Goal: Use online tool/utility: Utilize a website feature to perform a specific function

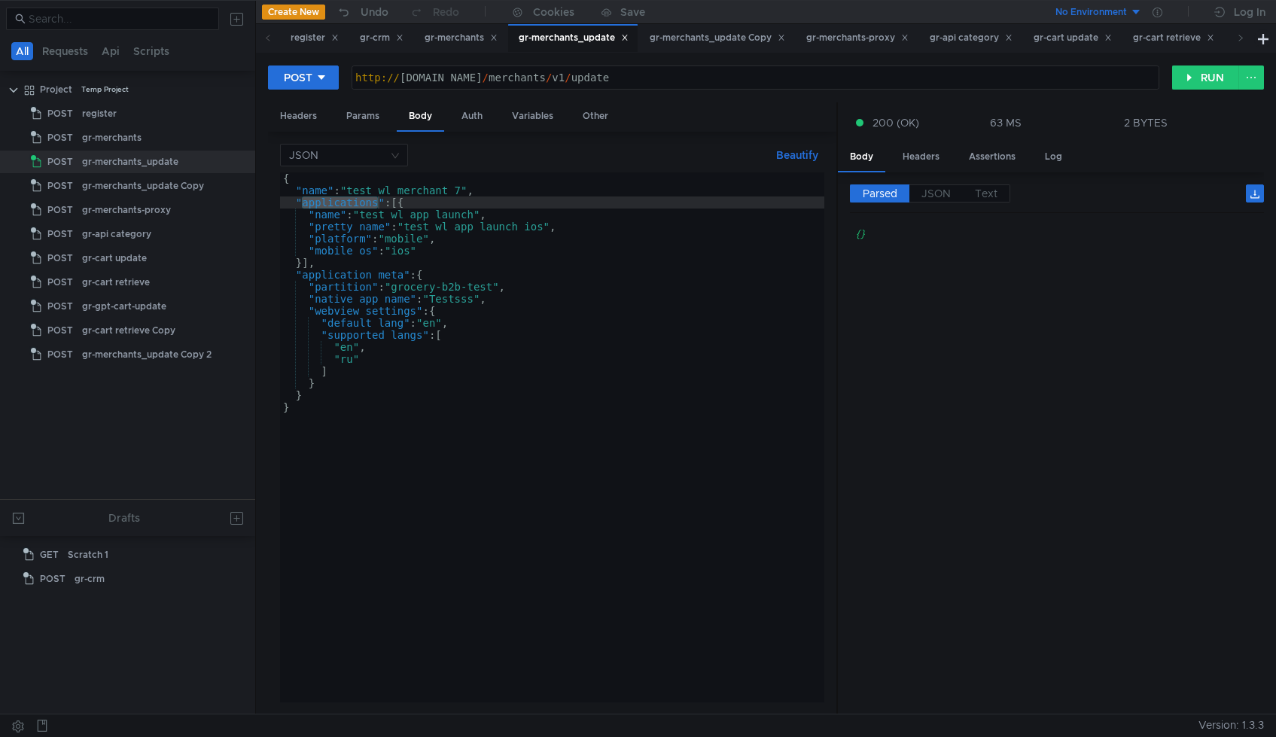
scroll to position [0, 2]
click at [399, 191] on div "{ "name" : "test_wl_merchant_7" , "applications" : [{ "name" : "test_wl_app_lau…" at bounding box center [552, 449] width 544 height 554
paste textarea "qr_code_test"
click at [417, 210] on div "{ "name" : "qr_code_test" , "applications" : [{ "name" : "test_wl_app_launch" ,…" at bounding box center [552, 449] width 544 height 554
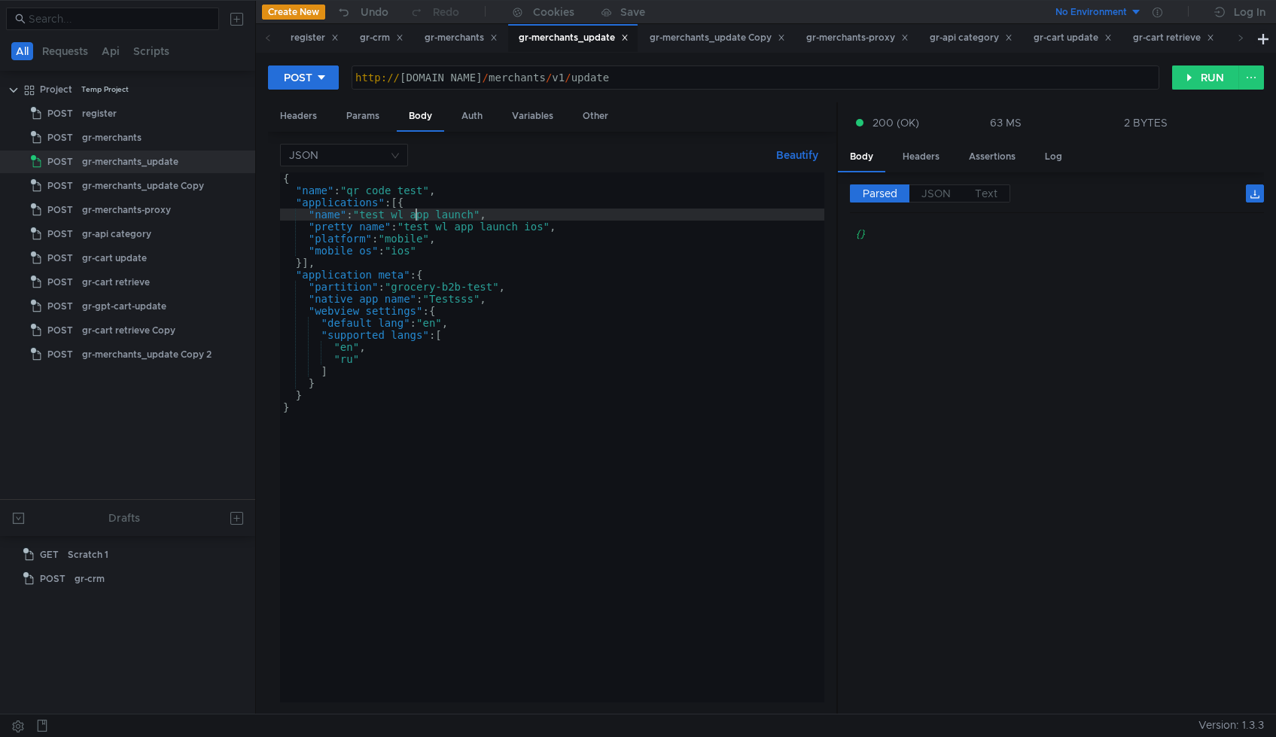
click at [413, 218] on div "{ "name" : "qr_code_test" , "applications" : [{ "name" : "test_wl_app_launch" ,…" at bounding box center [552, 449] width 544 height 554
paste textarea "qr_code_test"
click at [471, 230] on div "{ "name" : "qr_code_test" , "applications" : [{ "name" : "qr_code_test" , "pret…" at bounding box center [552, 449] width 544 height 554
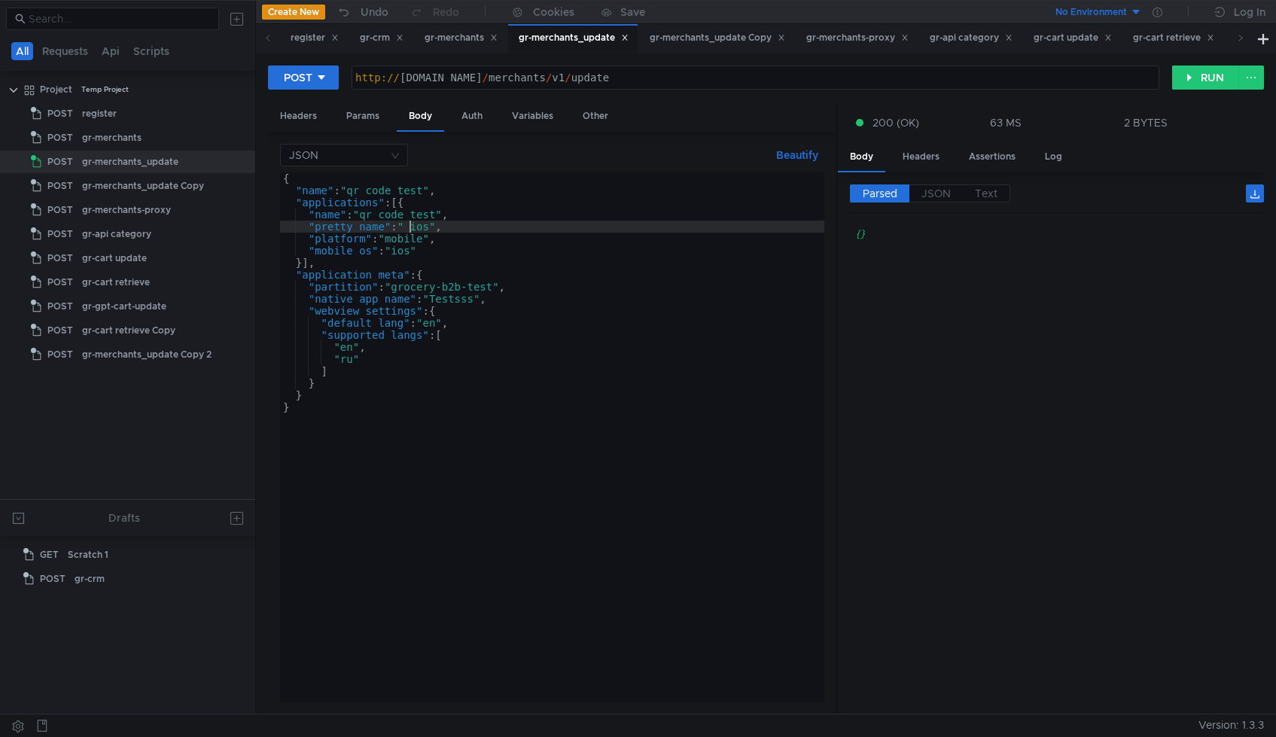
paste textarea "qr_code_test"
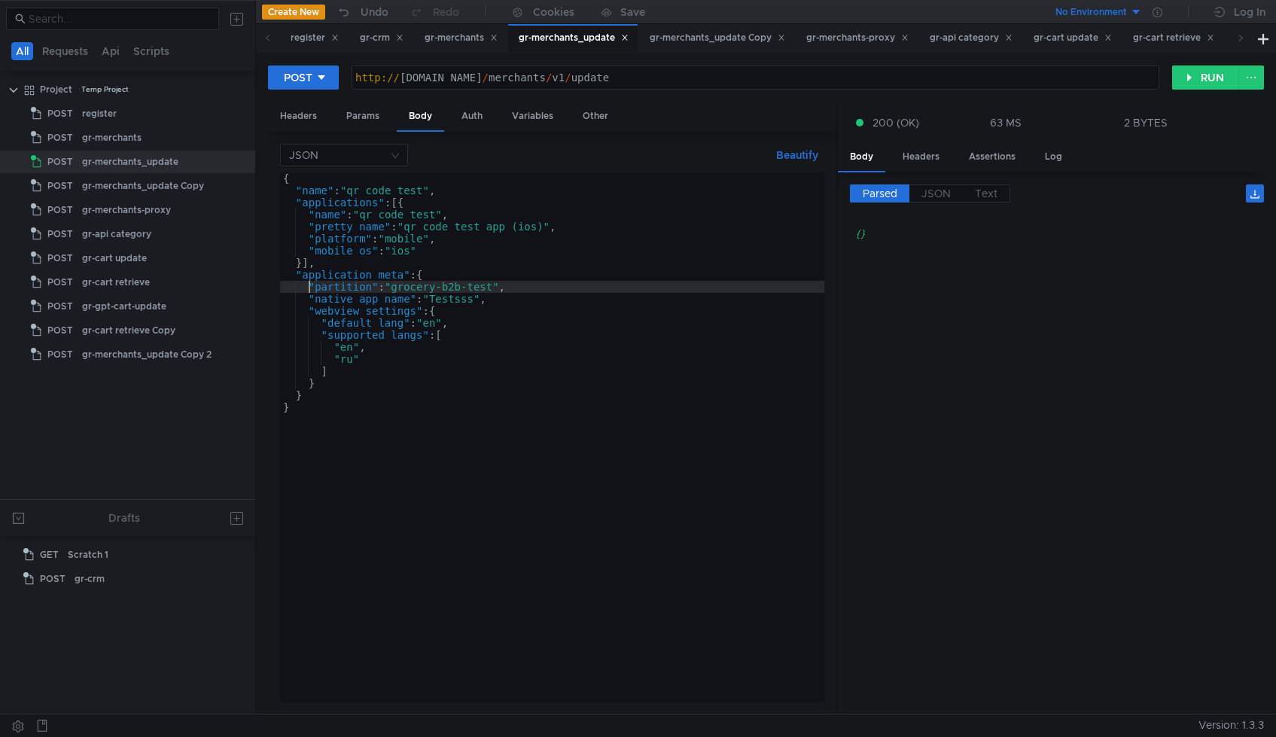
click at [485, 284] on div "{ "name" : "qr_code_test" , "applications" : [{ "name" : "qr_code_test" , "pret…" at bounding box center [552, 449] width 544 height 554
click at [485, 289] on div "{ "name" : "qr_code_test" , "applications" : [{ "name" : "qr_code_test" , "pret…" at bounding box center [552, 449] width 544 height 554
paste textarea "grocery-b2b-demo"
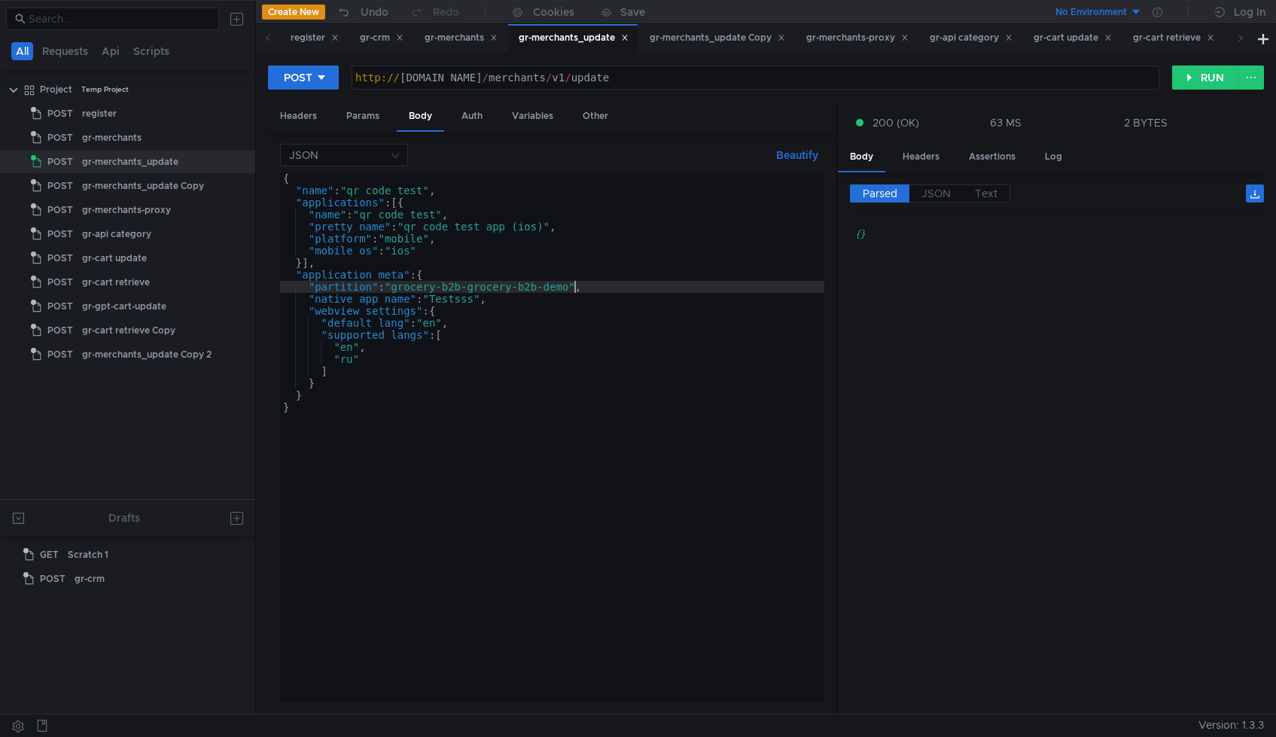
click at [565, 283] on div "{ "name" : "qr_code_test" , "applications" : [{ "name" : "qr_code_test" , "pret…" at bounding box center [552, 449] width 544 height 554
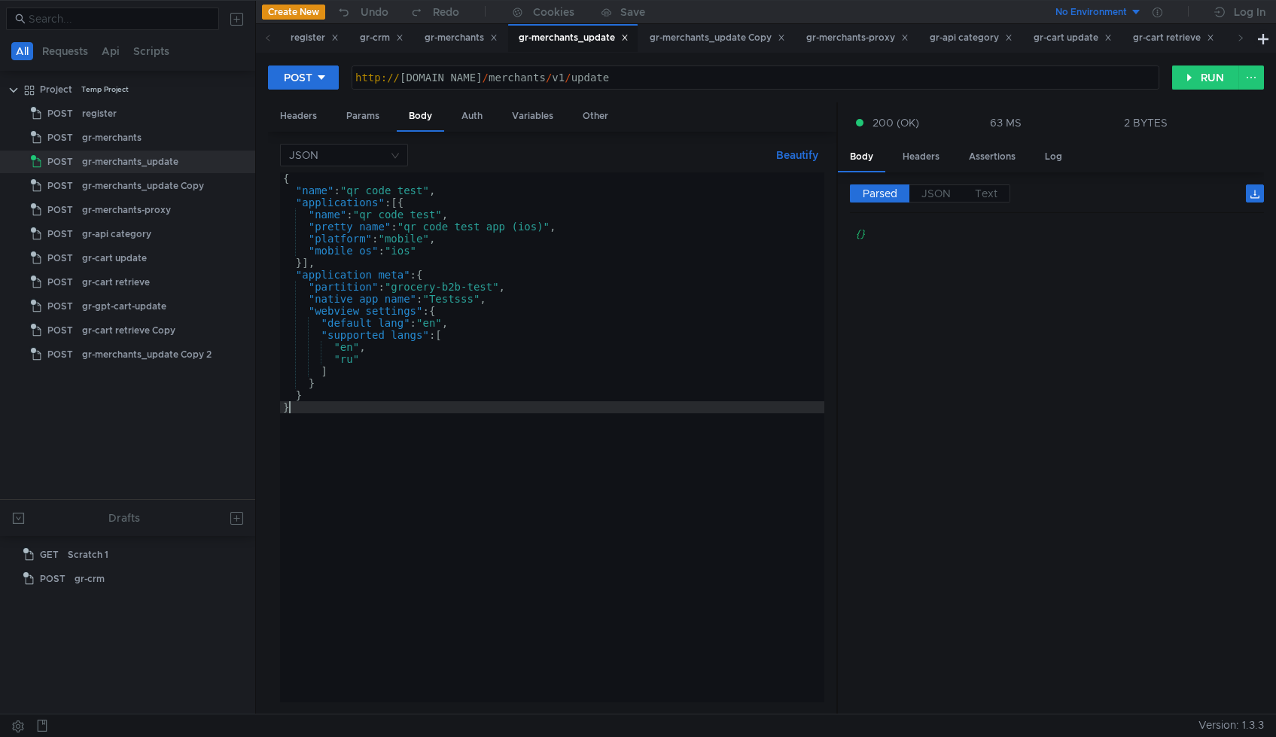
scroll to position [0, 0]
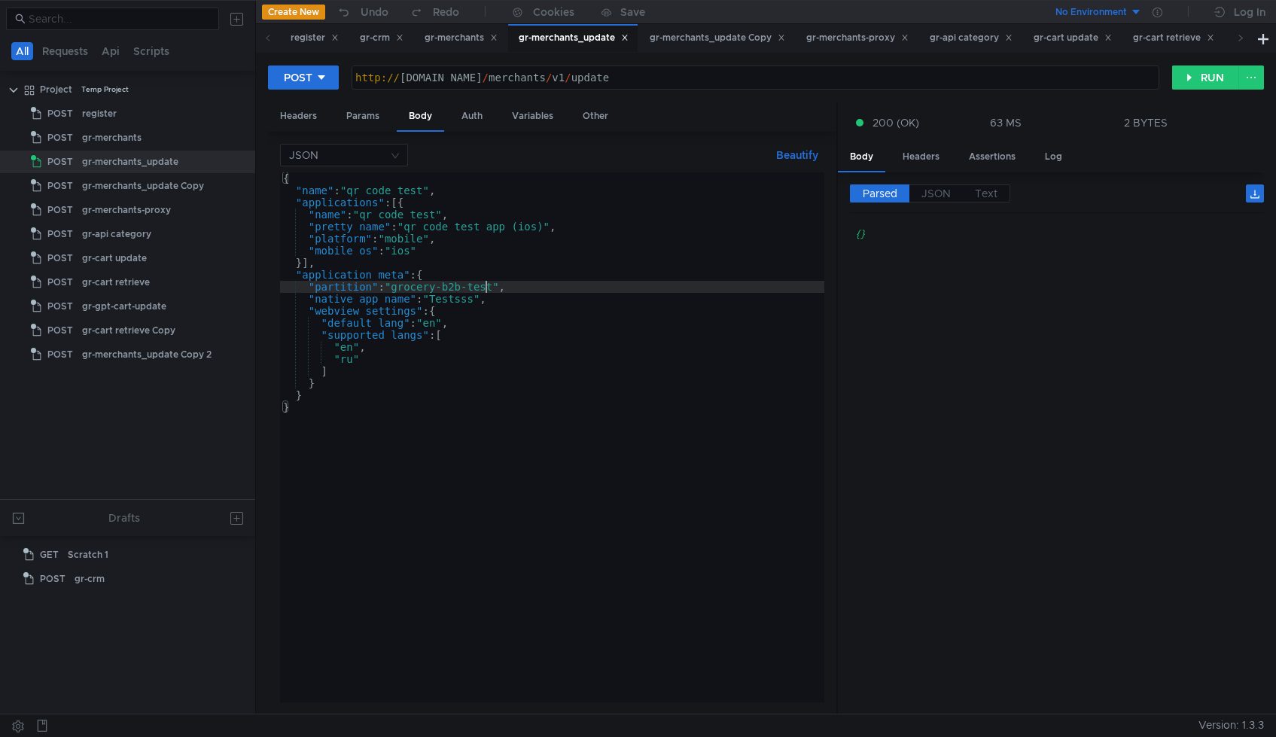
click at [484, 288] on div "{ "name" : "qr_code_test" , "applications" : [{ "name" : "qr_code_test" , "pret…" at bounding box center [552, 449] width 544 height 554
click at [489, 279] on div "{ "name" : "qr_code_test" , "applications" : [{ "name" : "qr_code_test" , "pret…" at bounding box center [552, 449] width 544 height 554
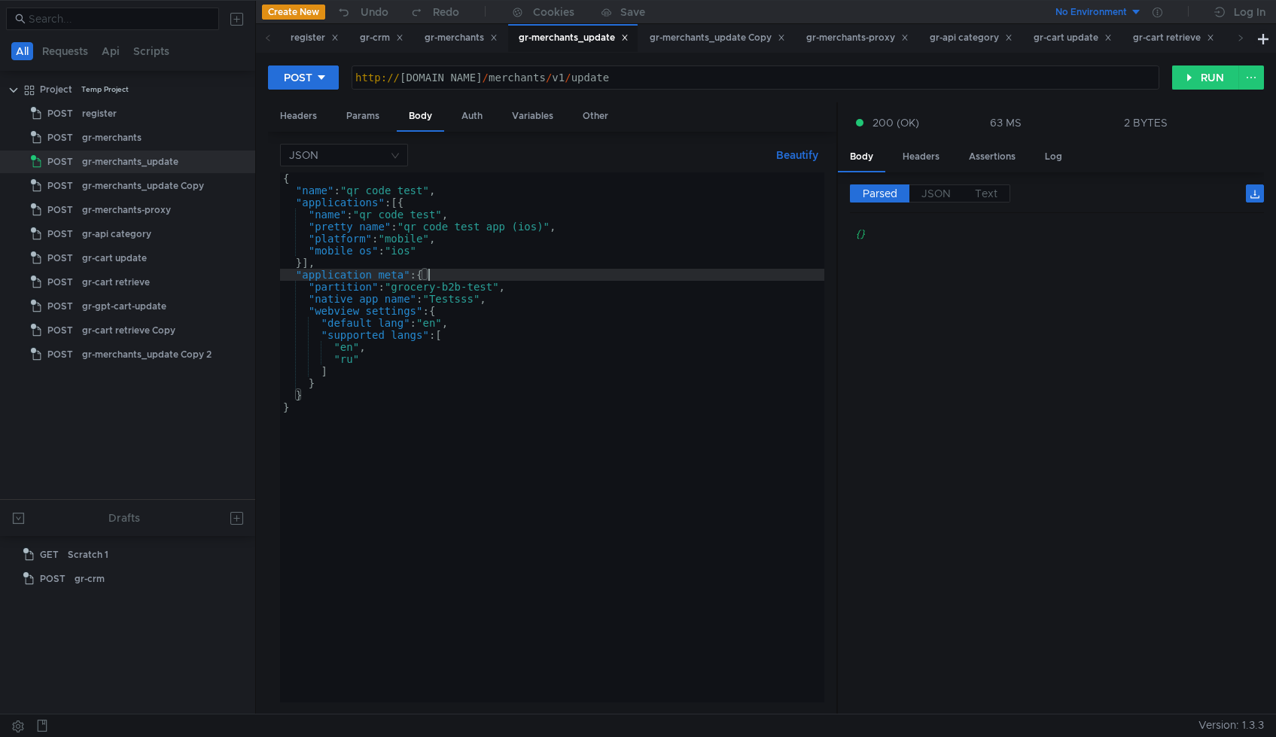
click at [485, 284] on div "{ "name" : "qr_code_test" , "applications" : [{ "name" : "qr_code_test" , "pret…" at bounding box center [552, 449] width 544 height 554
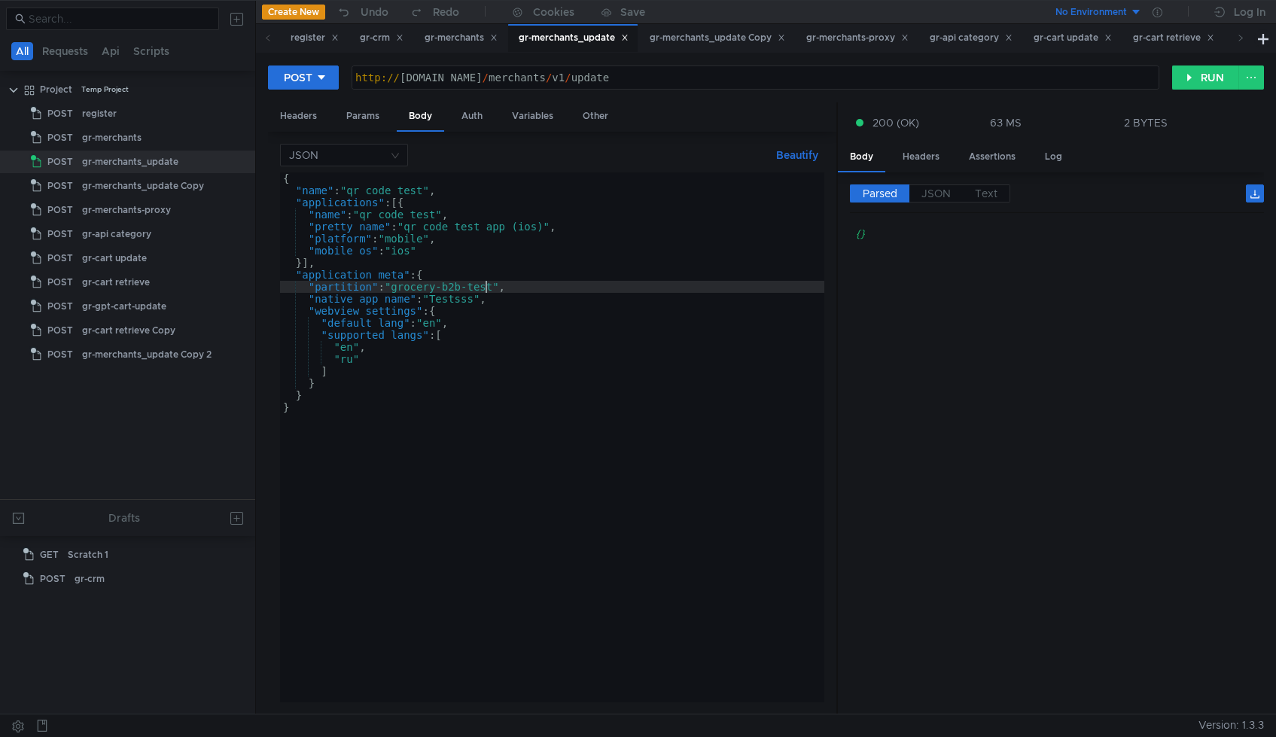
click at [485, 285] on div "{ "name" : "qr_code_test" , "applications" : [{ "name" : "qr_code_test" , "pret…" at bounding box center [552, 449] width 544 height 554
click at [447, 303] on div "{ "name" : "qr_code_test" , "applications" : [{ "name" : "qr_code_test" , "pret…" at bounding box center [552, 449] width 544 height 554
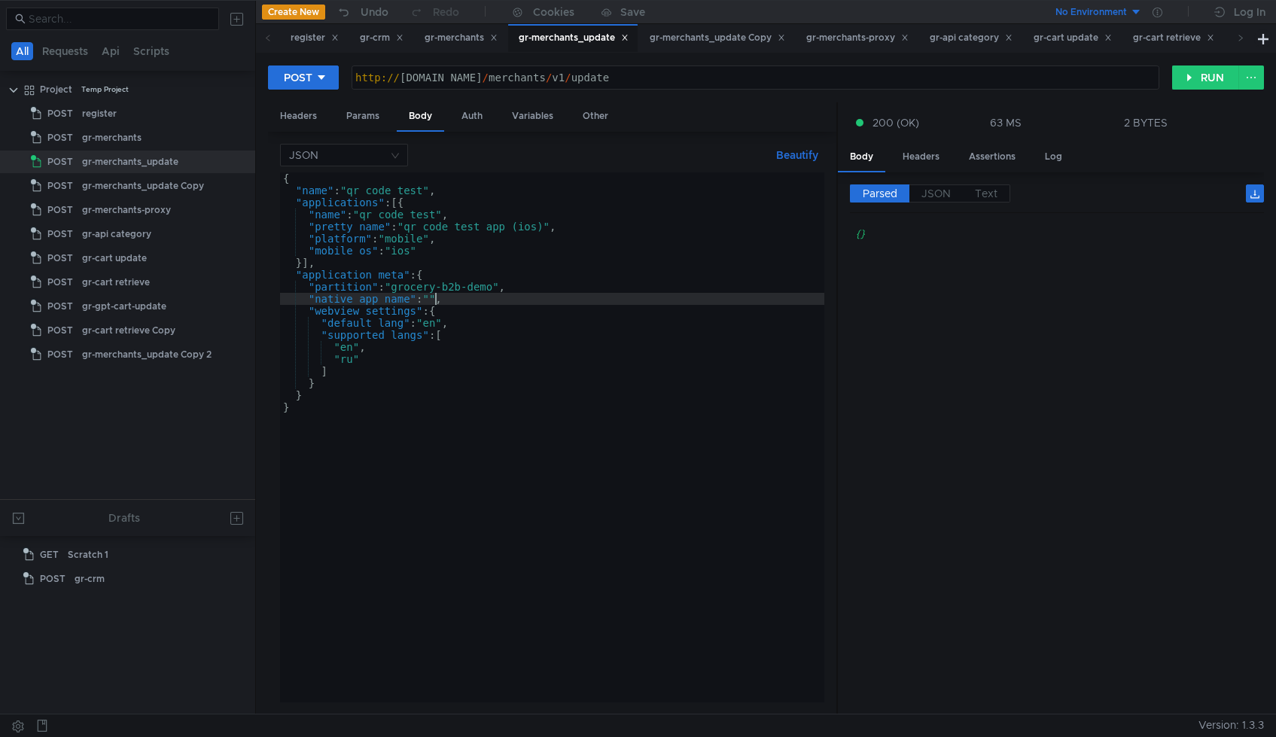
paste textarea "Yango Tech Demo"
click at [1196, 83] on button "RUN" at bounding box center [1205, 78] width 67 height 24
click at [413, 190] on div "{ "name" : "qr_code_test" , "applications" : [{ "name" : "qr_code_test" , "pret…" at bounding box center [552, 449] width 544 height 554
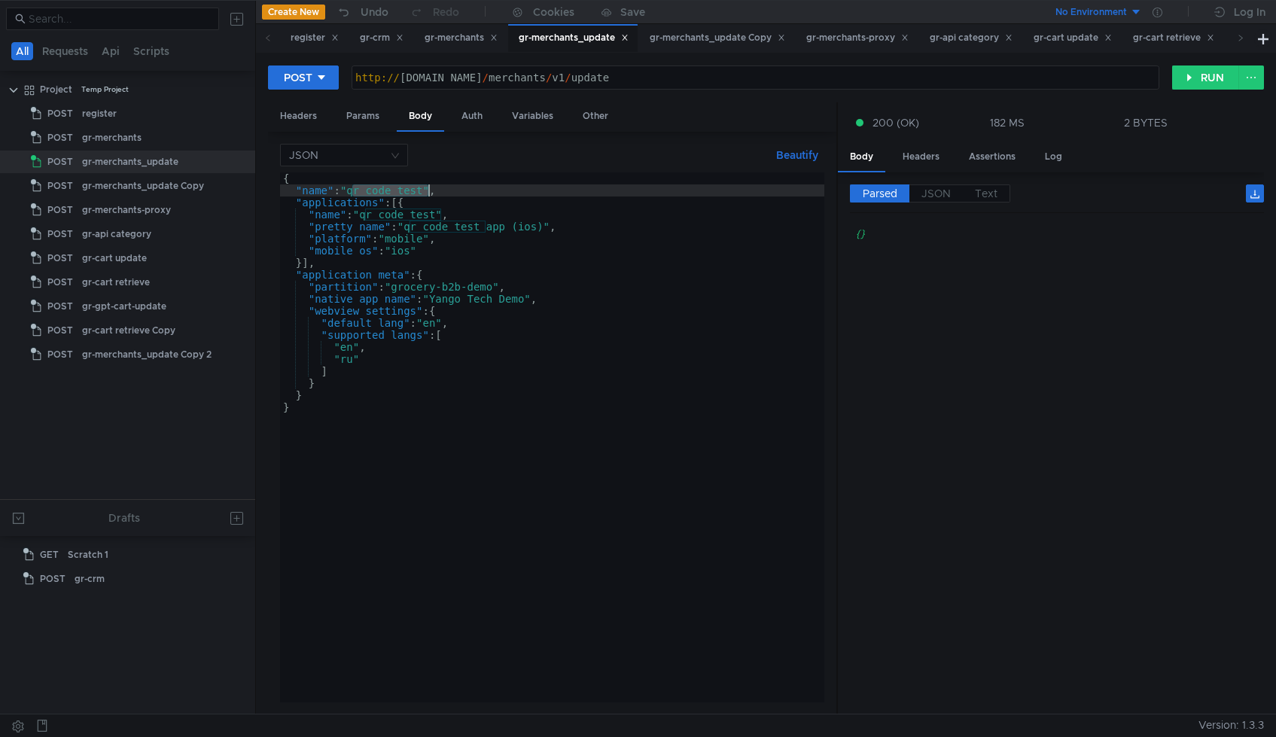
click at [413, 190] on div "{ "name" : "qr_code_test" , "applications" : [{ "name" : "qr_code_test" , "pret…" at bounding box center [552, 449] width 544 height 554
click at [462, 190] on div "{ "name" : "qr_code_test" , "applications" : [{ "name" : "qr_code_test" , "pret…" at bounding box center [552, 449] width 544 height 554
click at [488, 201] on div "{ "name" : "qr_code_test_" , "applications" : [{ "name" : "qr_code_test" , "pre…" at bounding box center [552, 449] width 544 height 554
click at [465, 193] on div "{ "name" : "qr_code_test_" , "applications" : [{ "name" : "qr_code_test" , "pre…" at bounding box center [552, 449] width 544 height 554
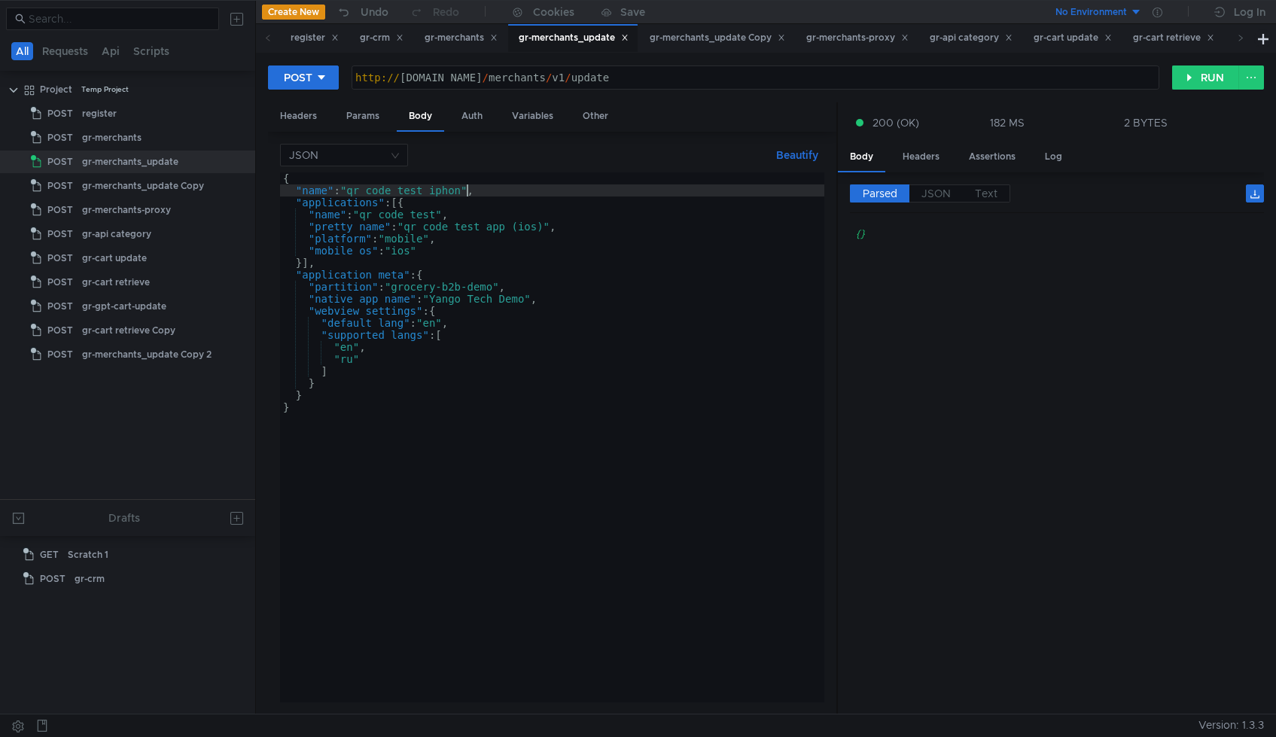
scroll to position [0, 14]
click at [504, 233] on div "{ "name" : "qr_code_test_iphone" , "applications" : [{ "name" : "qr_code_test" …" at bounding box center [552, 449] width 544 height 554
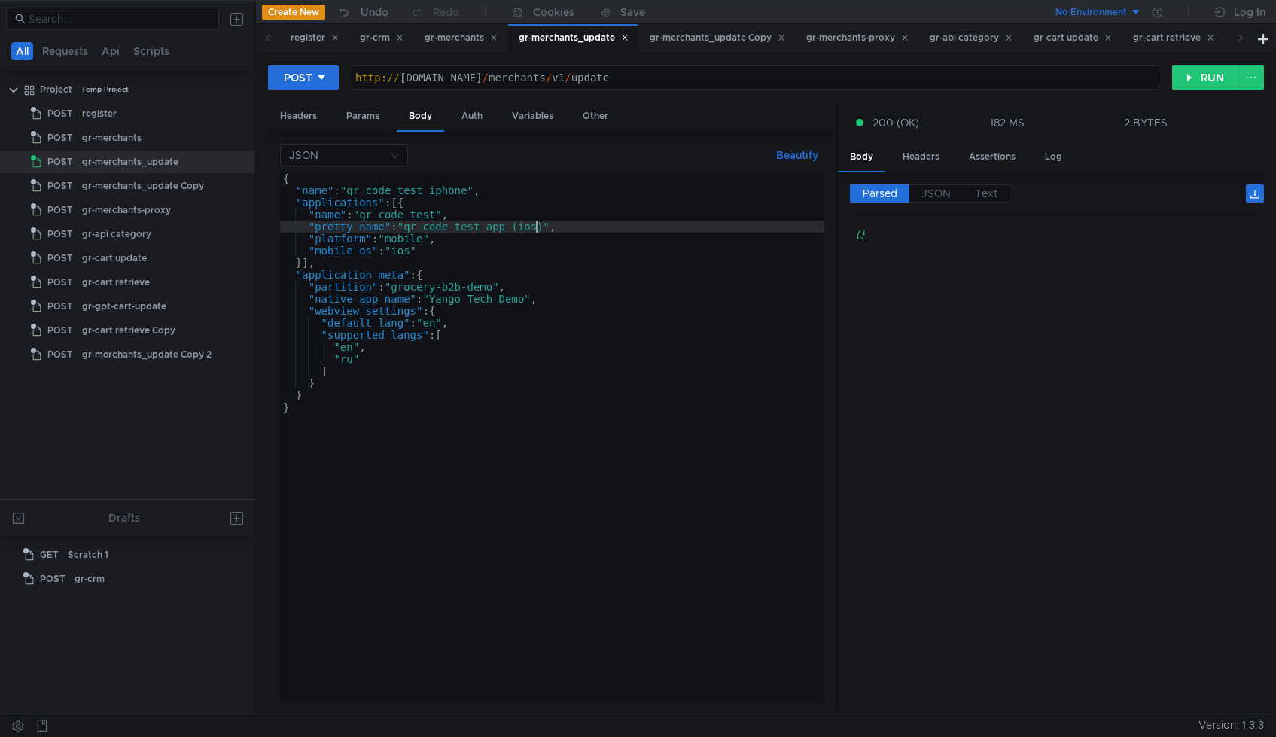
click at [539, 230] on div "{ "name" : "qr_code_test_iphone" , "applications" : [{ "name" : "qr_code_test" …" at bounding box center [552, 449] width 544 height 554
click at [499, 227] on div "{ "name" : "qr_code_test_iphone" , "applications" : [{ "name" : "qr_code_test" …" at bounding box center [552, 449] width 544 height 554
click at [454, 193] on div "{ "name" : "qr_code_test_iphone" , "applications" : [{ "name" : "qr_code_test" …" at bounding box center [552, 449] width 544 height 554
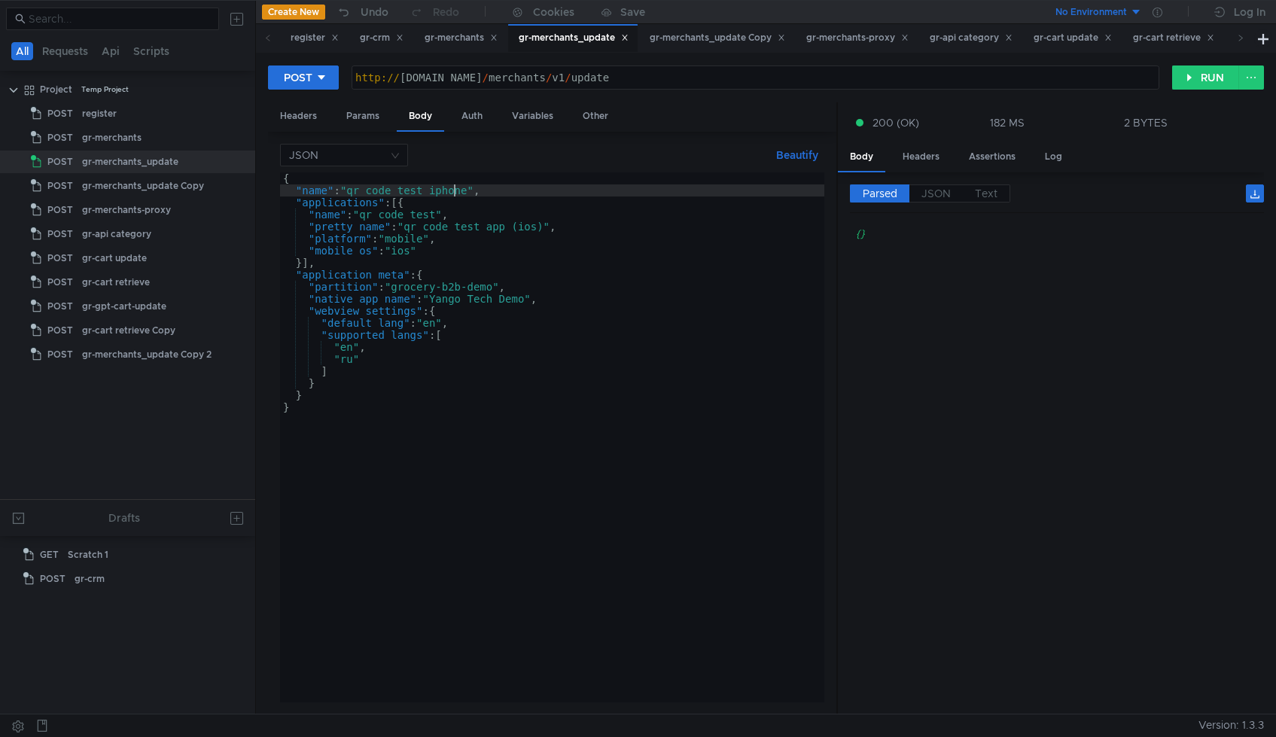
click at [454, 193] on div "{ "name" : "qr_code_test_iphone" , "applications" : [{ "name" : "qr_code_test" …" at bounding box center [552, 449] width 544 height 554
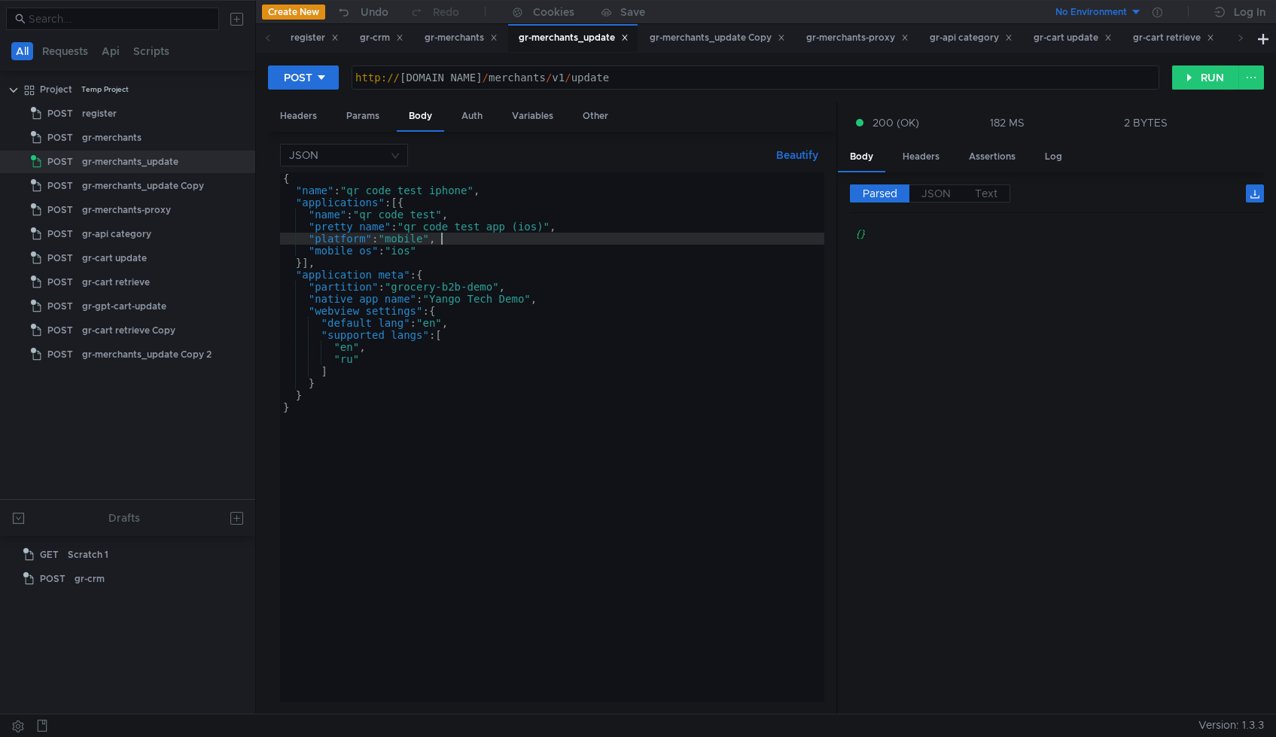
click at [467, 233] on div "{ "name" : "qr_code_test_iphone" , "applications" : [{ "name" : "qr_code_test" …" at bounding box center [552, 449] width 544 height 554
click at [468, 231] on div "{ "name" : "qr_code_test_iphone" , "applications" : [{ "name" : "qr_code_test" …" at bounding box center [552, 449] width 544 height 554
paste textarea "_iphone"
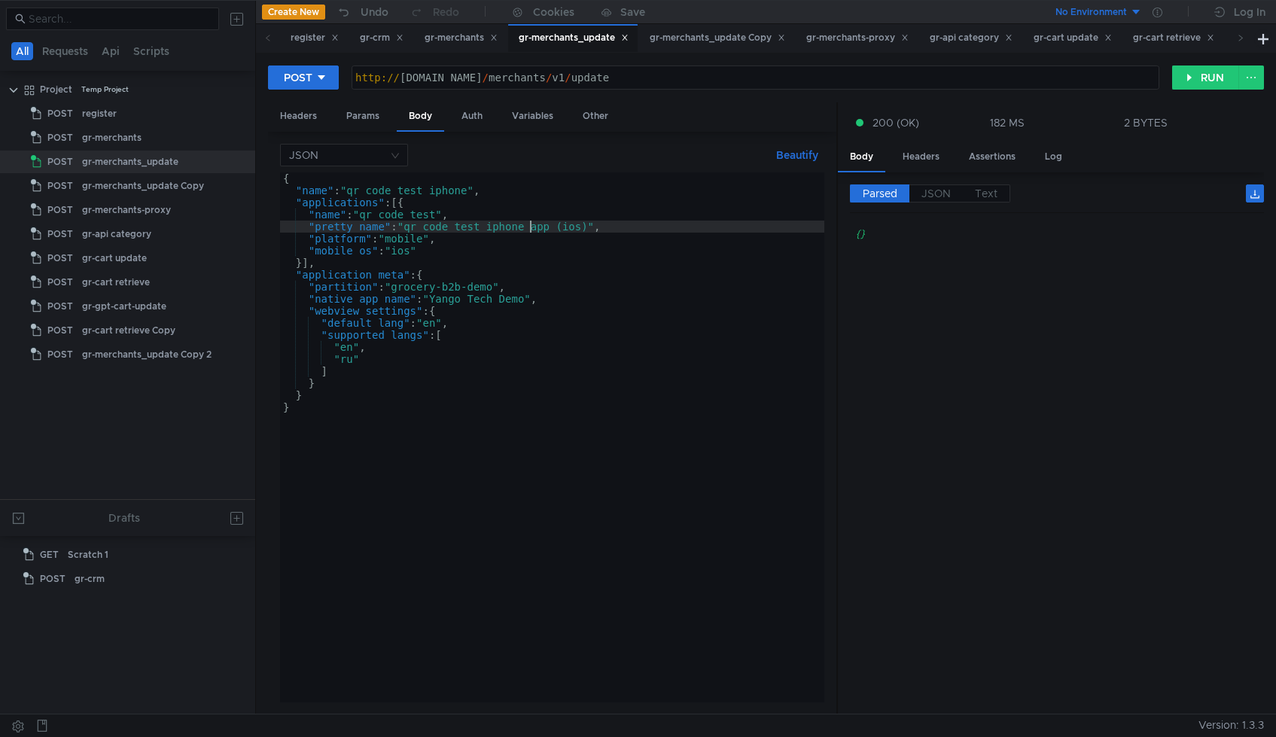
click at [549, 230] on div "{ "name" : "qr_code_test_iphone" , "applications" : [{ "name" : "qr_code_test" …" at bounding box center [552, 449] width 544 height 554
click at [1190, 75] on button "RUN" at bounding box center [1205, 78] width 67 height 24
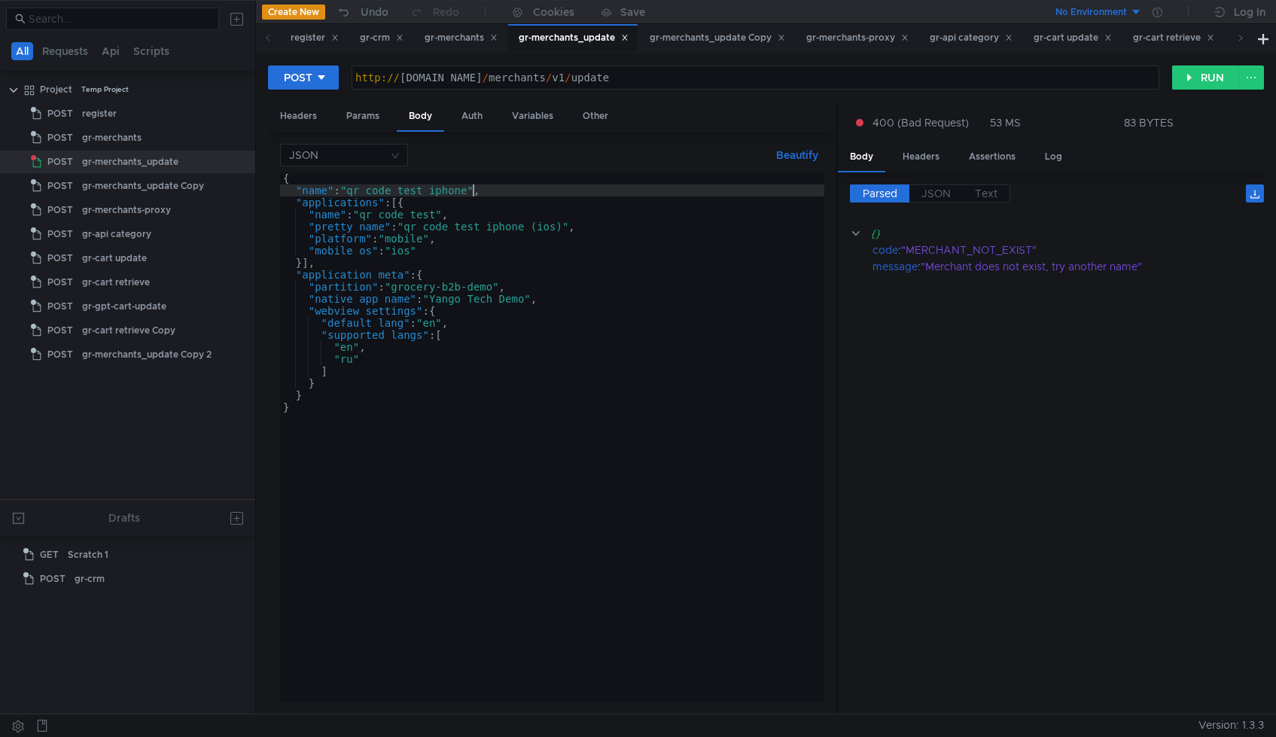
click at [475, 191] on div "{ "name" : "qr_code_test_iphone" , "applications" : [{ "name" : "qr_code_test" …" at bounding box center [552, 449] width 544 height 554
click at [461, 214] on div "{ "name" : "qr_code_test" , "applications" : [{ "name" : "qr_code_test" , "pret…" at bounding box center [552, 449] width 544 height 554
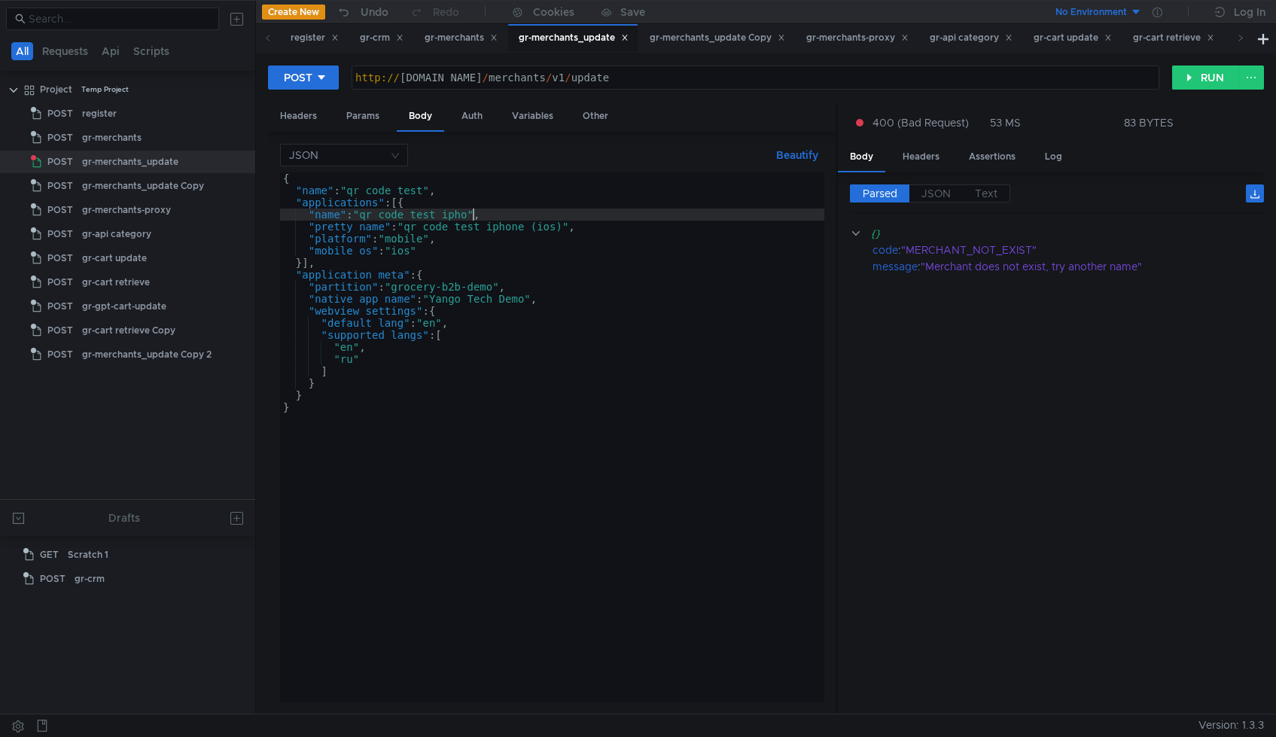
scroll to position [0, 14]
click at [1188, 75] on button "RUN" at bounding box center [1205, 78] width 67 height 24
click at [455, 215] on div "{ "name" : "qr_code_test" , "applications" : [{ "name" : "qr_code_test_iphone" …" at bounding box center [552, 449] width 544 height 554
click at [424, 216] on div "{ "name" : "qr_code_test" , "applications" : [{ "name" : "qr_code_test_iphone" …" at bounding box center [552, 449] width 544 height 554
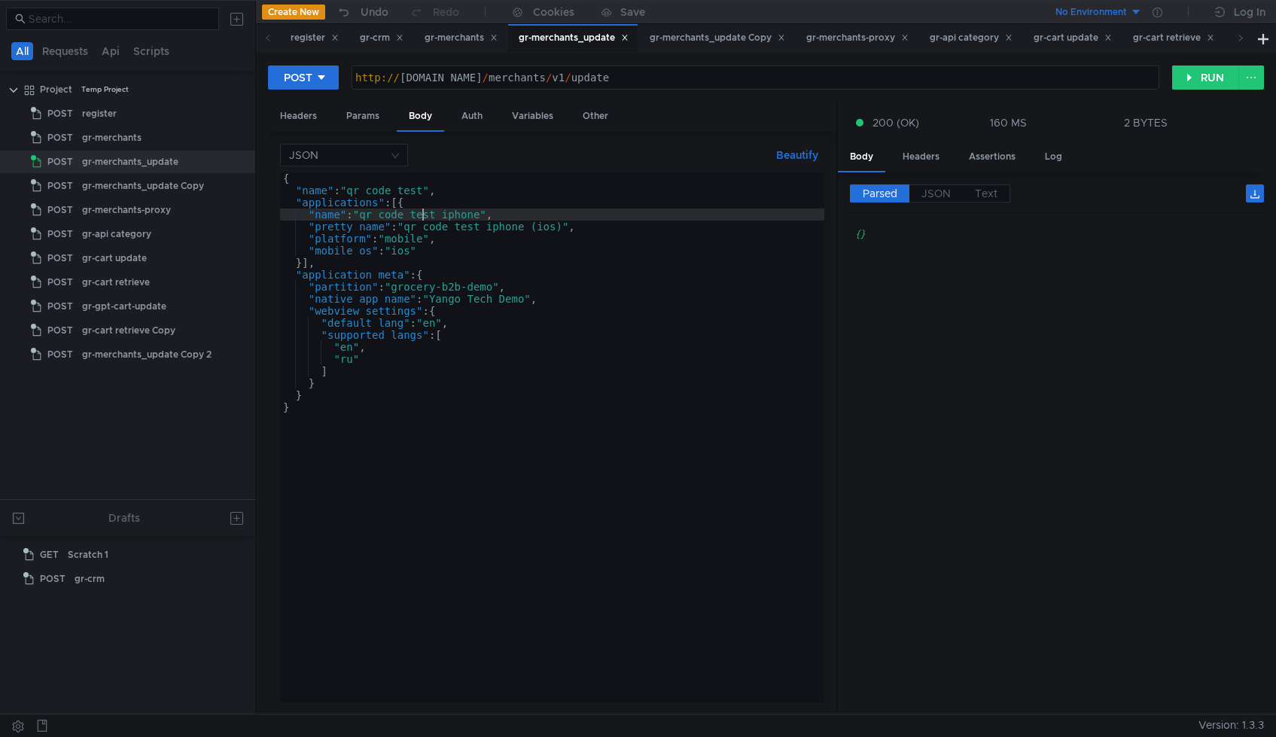
click at [424, 216] on div "{ "name" : "qr_code_test" , "applications" : [{ "name" : "qr_code_test_iphone" …" at bounding box center [552, 449] width 544 height 554
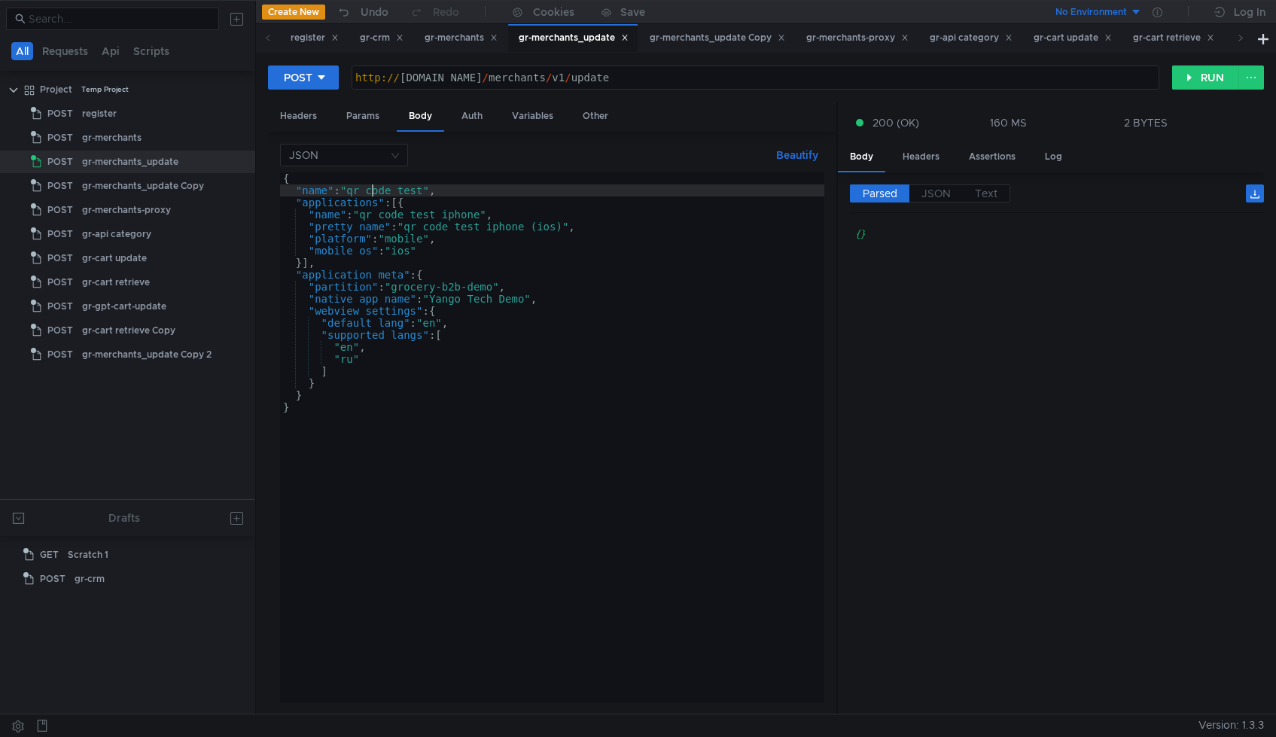
click at [374, 190] on div "{ "name" : "qr_code_test" , "applications" : [{ "name" : "qr_code_test_iphone" …" at bounding box center [552, 449] width 544 height 554
type textarea ""applications": [{"
type textarea "[URL][DOMAIN_NAME]"
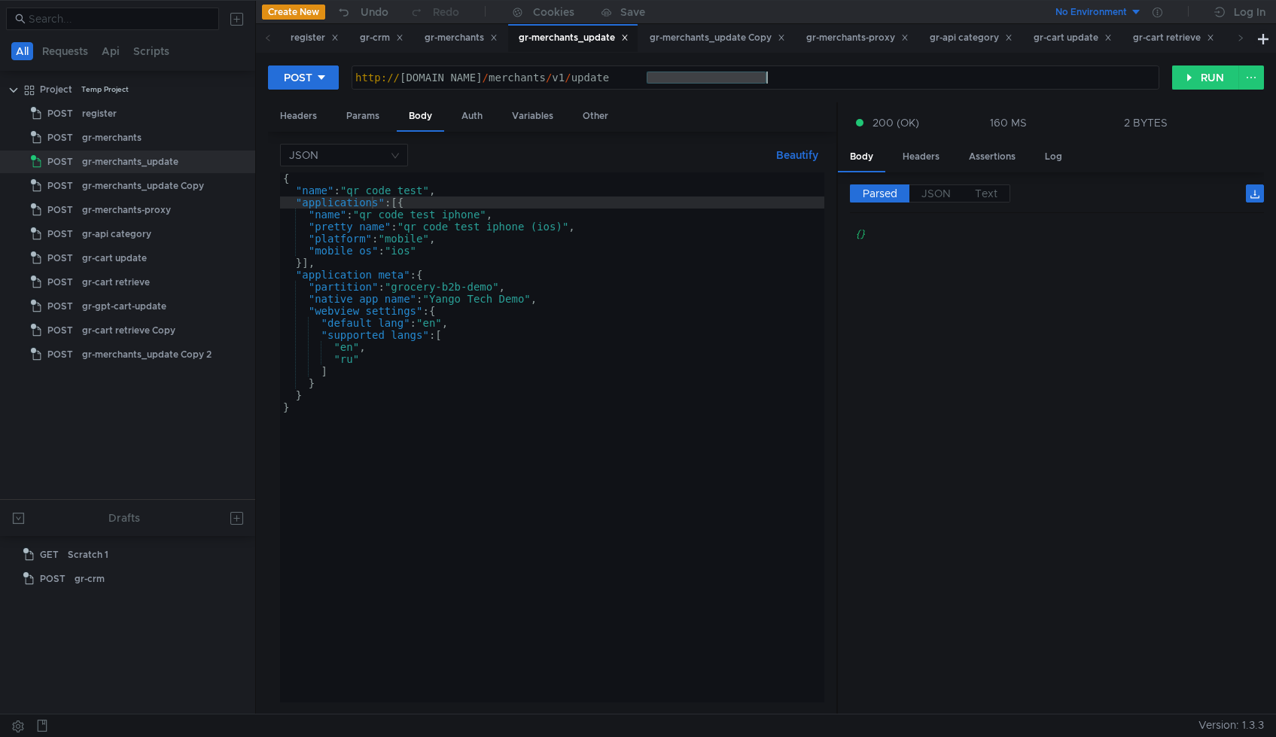
drag, startPoint x: 673, startPoint y: 75, endPoint x: 828, endPoint y: 77, distance: 155.1
click at [828, 76] on div "http:// [DOMAIN_NAME] / merchants / v1 / update" at bounding box center [755, 90] width 806 height 36
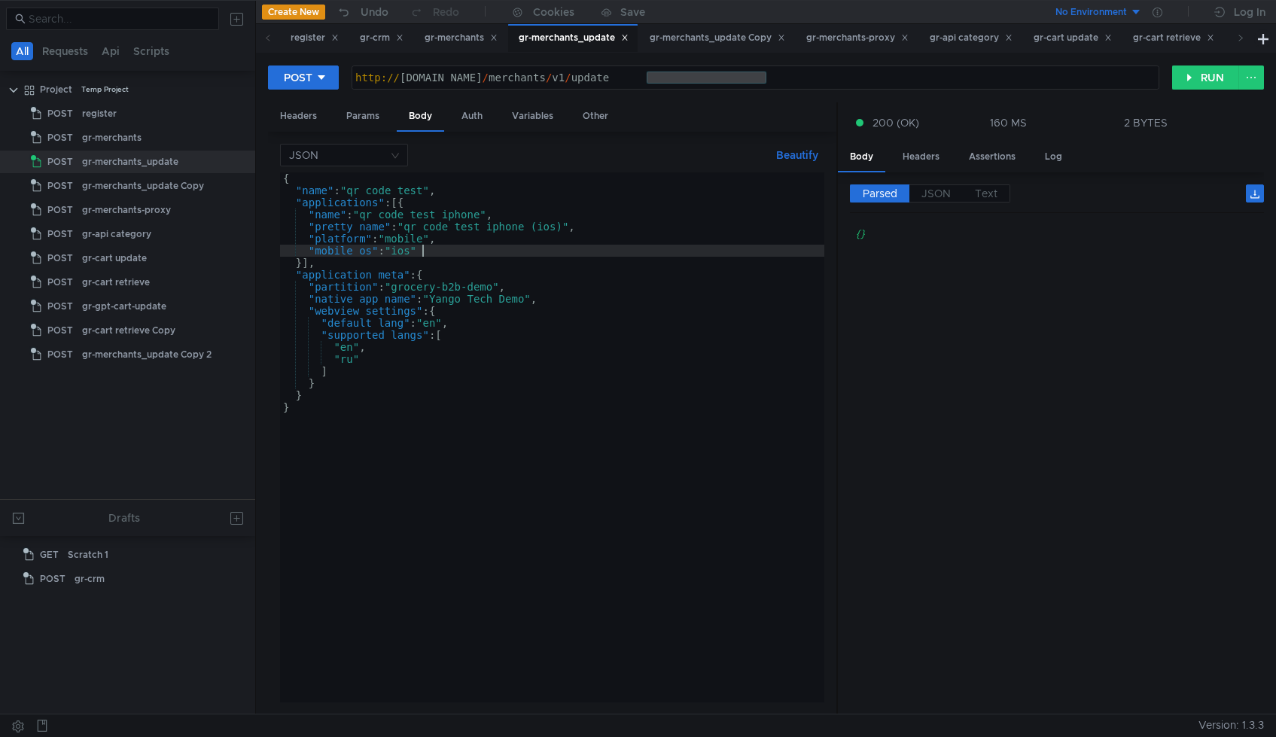
click at [532, 256] on div "{ "name" : "qr_code_test" , "applications" : [{ "name" : "qr_code_test_iphone" …" at bounding box center [552, 449] width 544 height 554
type textarea "} }"
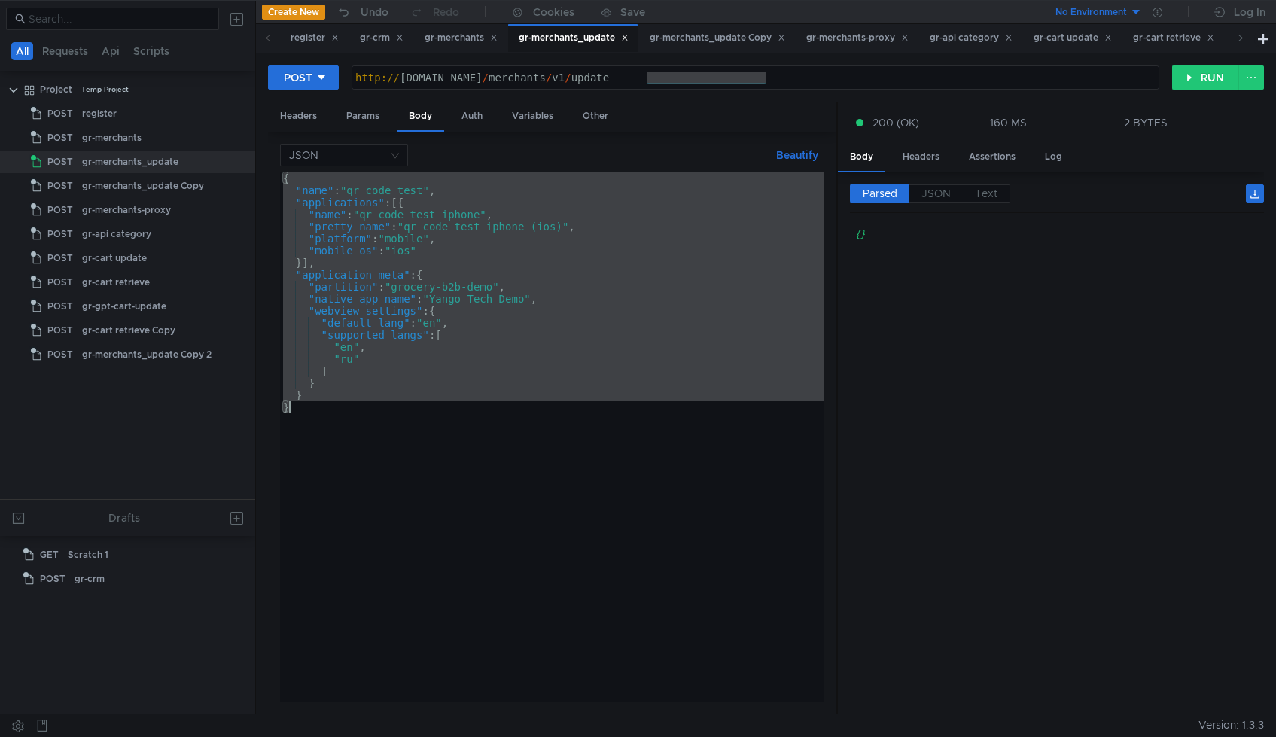
scroll to position [0, 1]
